Goal: Task Accomplishment & Management: Manage account settings

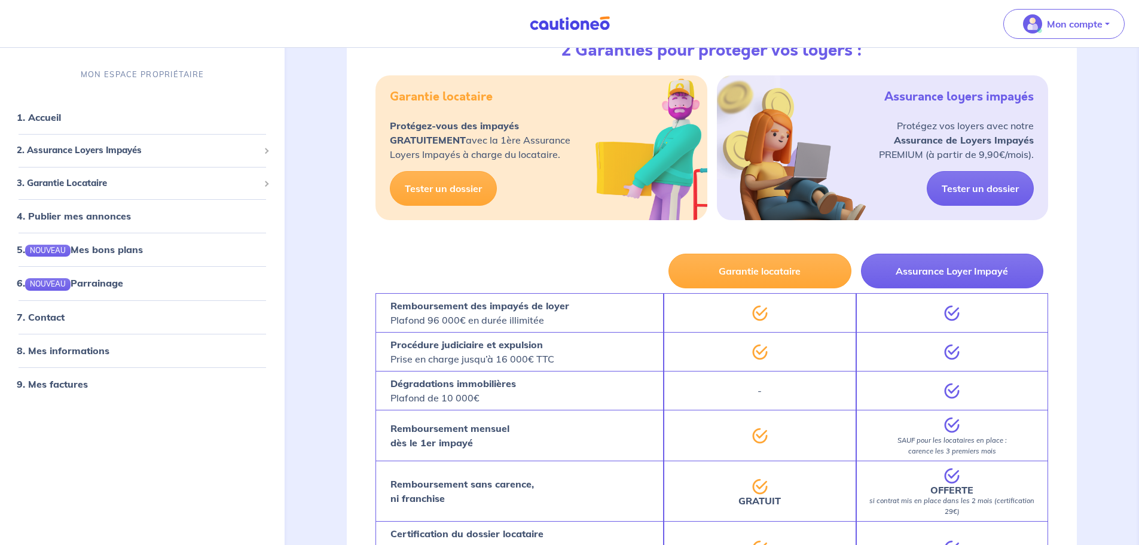
scroll to position [239, 0]
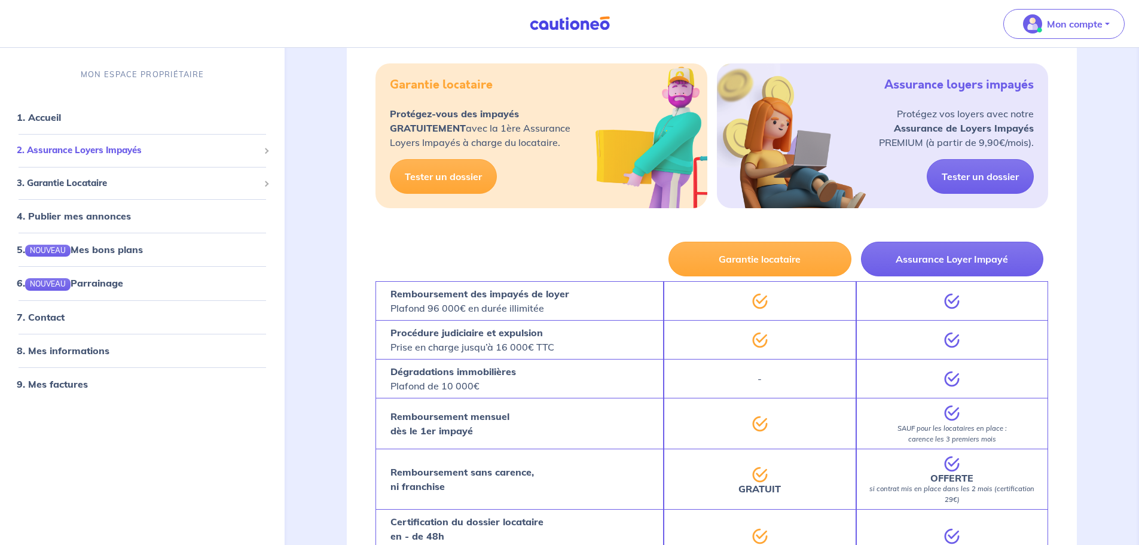
click at [187, 149] on span "2. Assurance Loyers Impayés" at bounding box center [138, 151] width 242 height 14
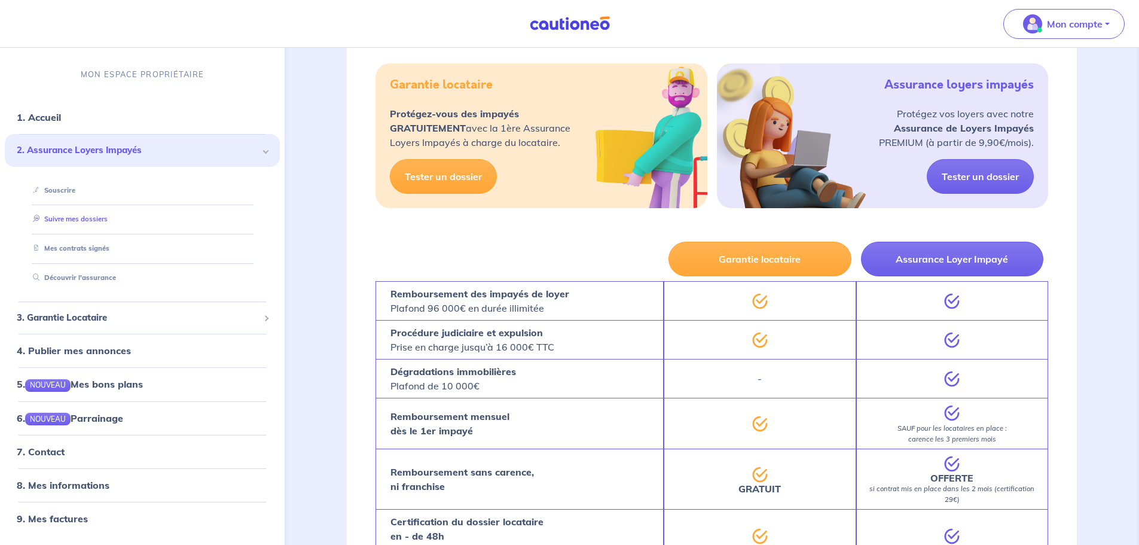
click at [93, 224] on link "Suivre mes dossiers" at bounding box center [68, 219] width 80 height 8
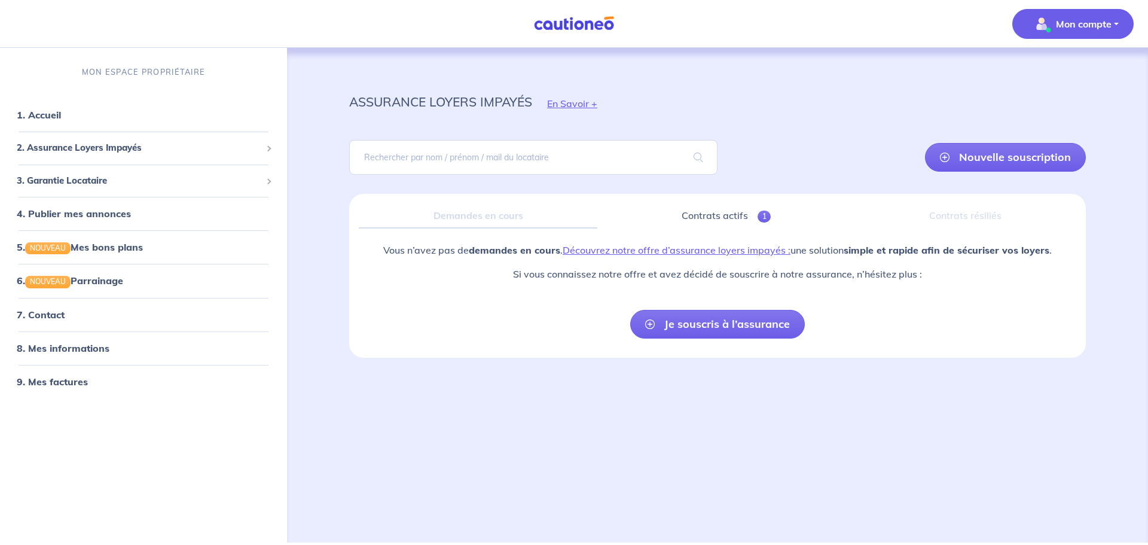
click at [1056, 34] on button "Mon compte" at bounding box center [1073, 24] width 121 height 30
click at [1047, 81] on link "Mes informations" at bounding box center [1061, 74] width 96 height 19
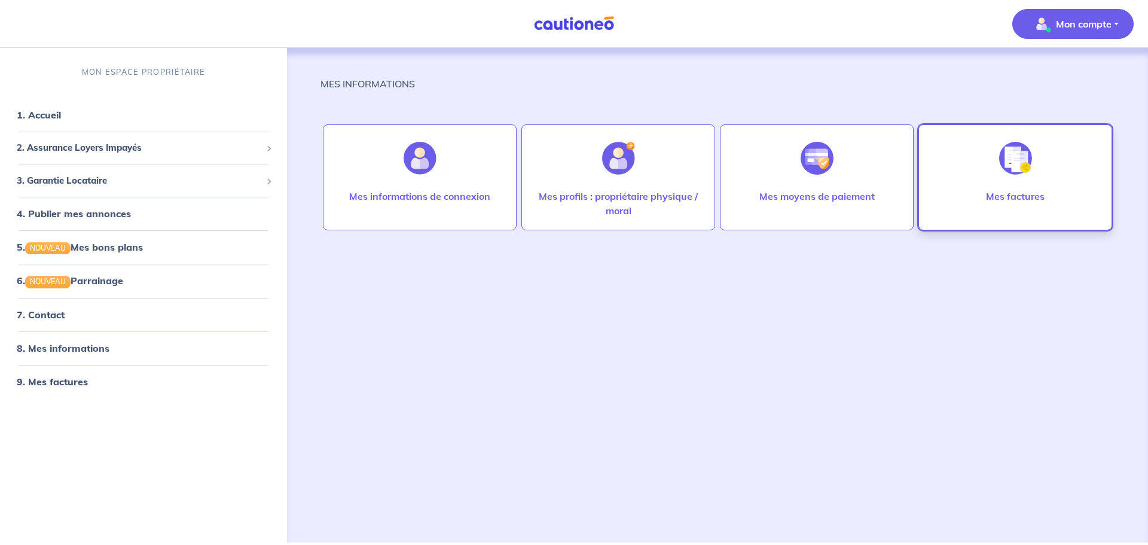
click at [1006, 193] on p "Mes factures" at bounding box center [1015, 196] width 59 height 14
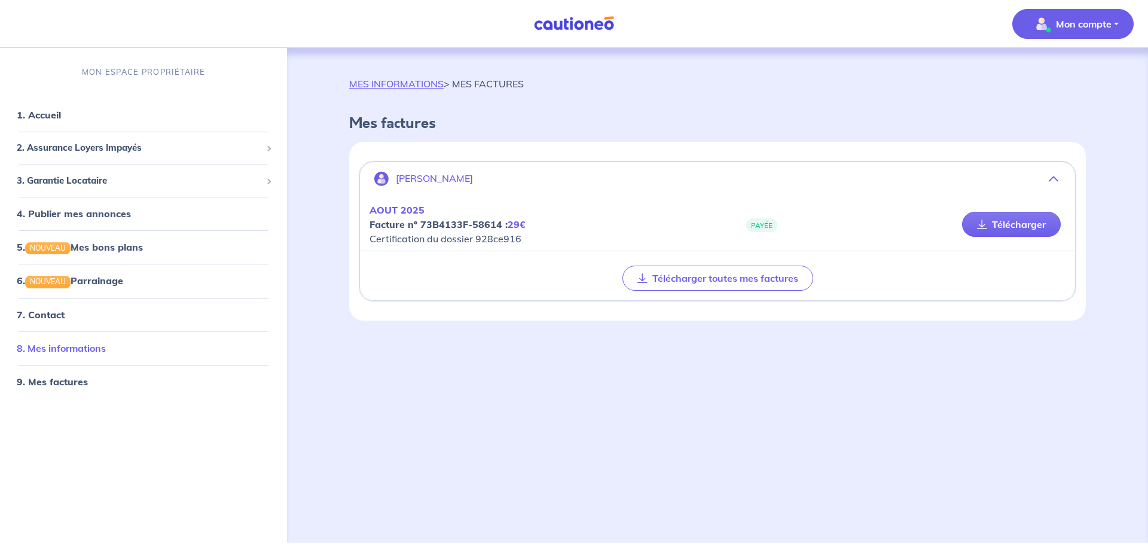
click at [72, 353] on link "8. Mes informations" at bounding box center [61, 348] width 89 height 12
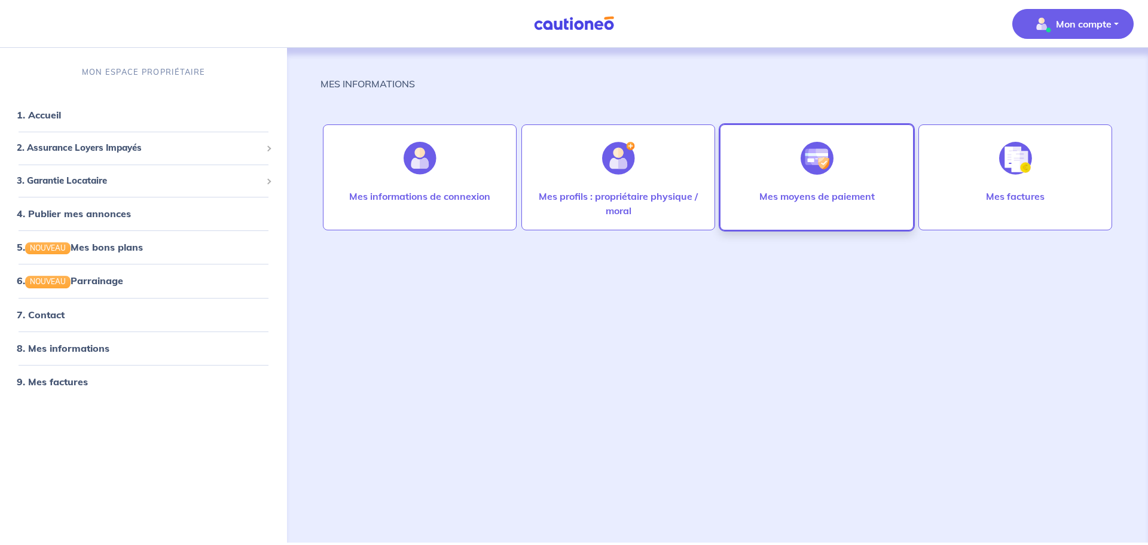
click at [856, 160] on div "Mes moyens de paiement" at bounding box center [817, 177] width 194 height 106
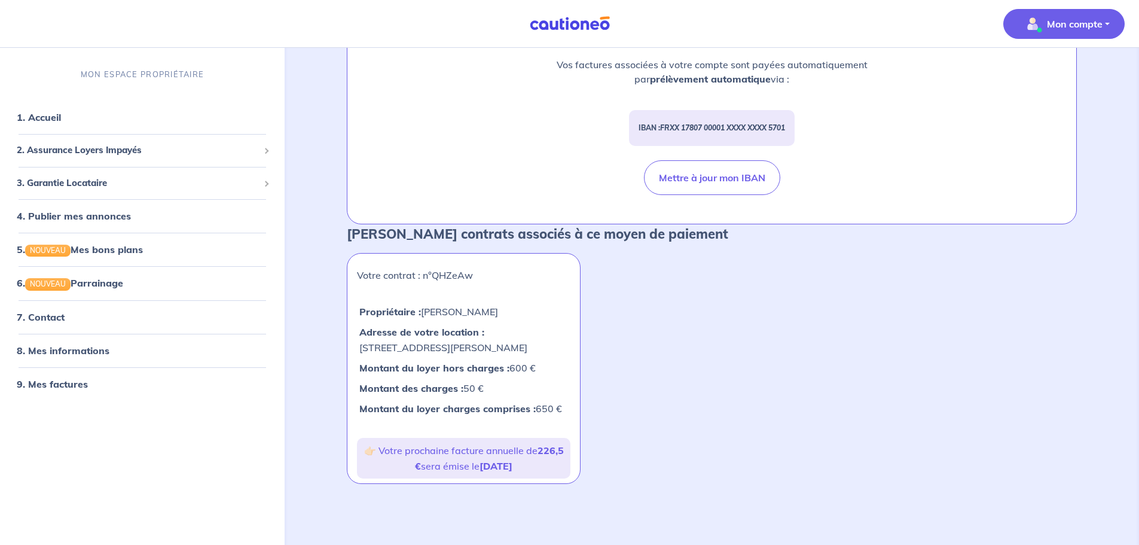
scroll to position [150, 0]
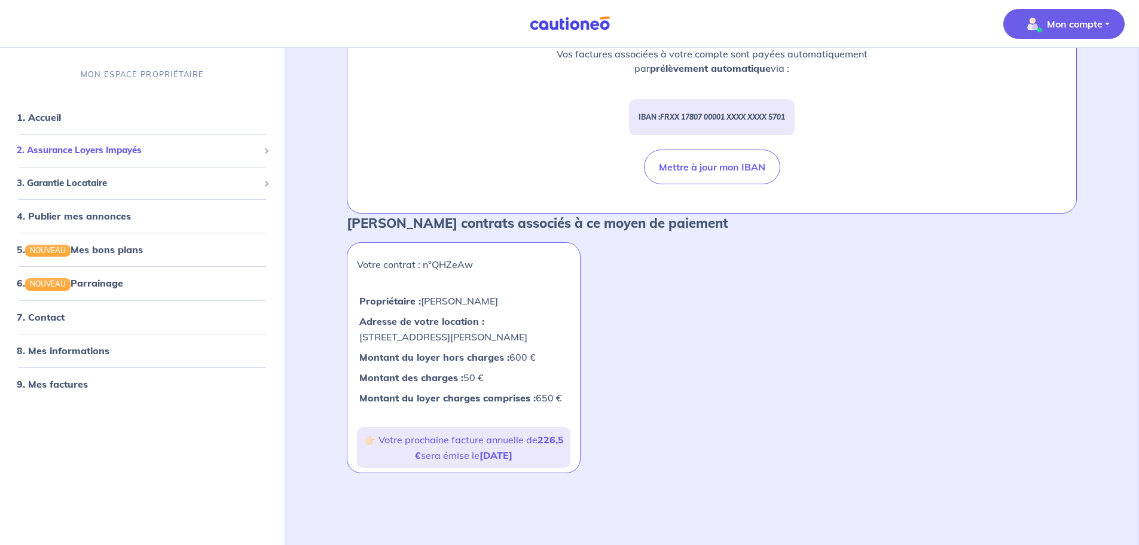
click at [63, 149] on span "2. Assurance Loyers Impayés" at bounding box center [138, 151] width 242 height 14
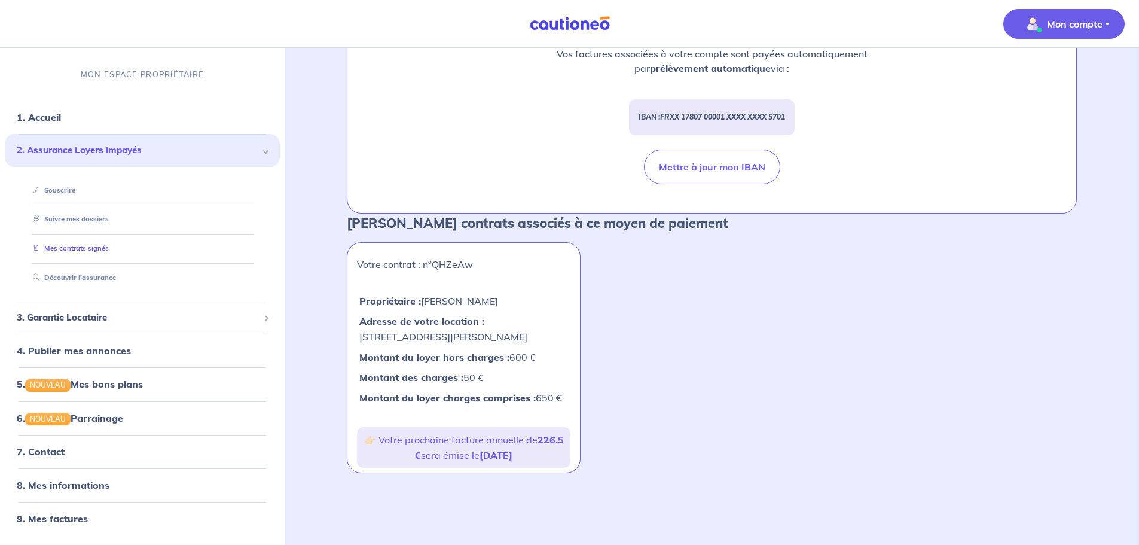
click at [86, 251] on link "Mes contrats signés" at bounding box center [68, 248] width 81 height 8
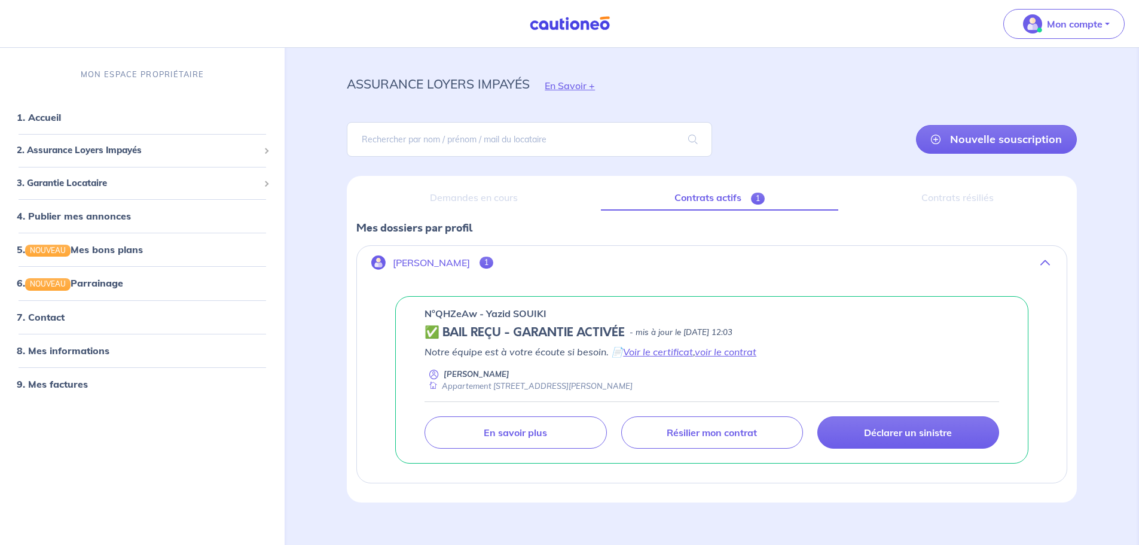
scroll to position [33, 0]
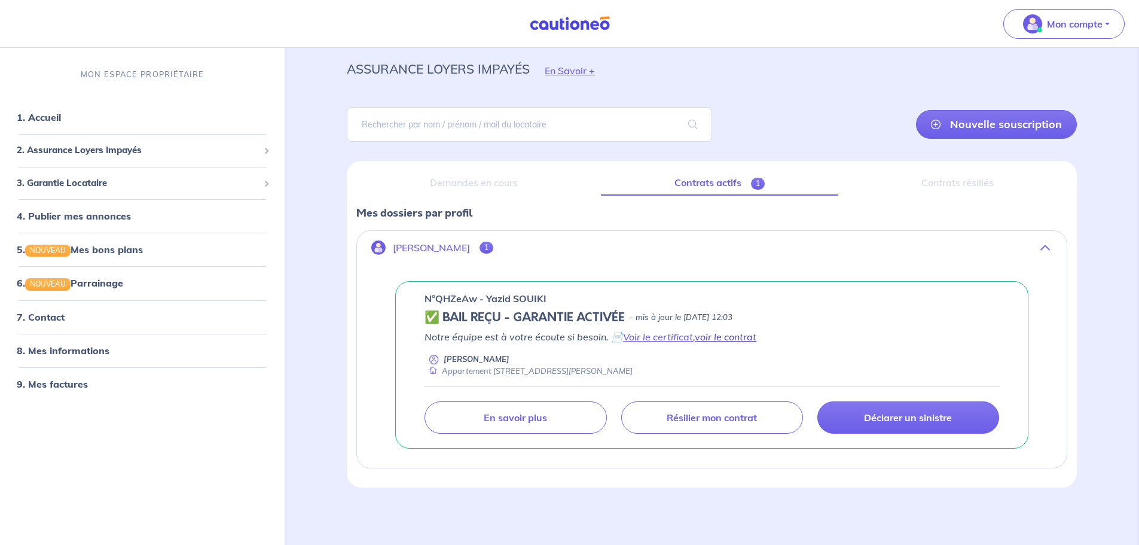
click at [733, 337] on link "voir le contrat" at bounding box center [726, 337] width 62 height 12
click at [672, 340] on link "Voir le certificat" at bounding box center [658, 337] width 70 height 12
click at [627, 337] on link "Voir le certificat" at bounding box center [658, 337] width 70 height 12
